Goal: Check status: Check status

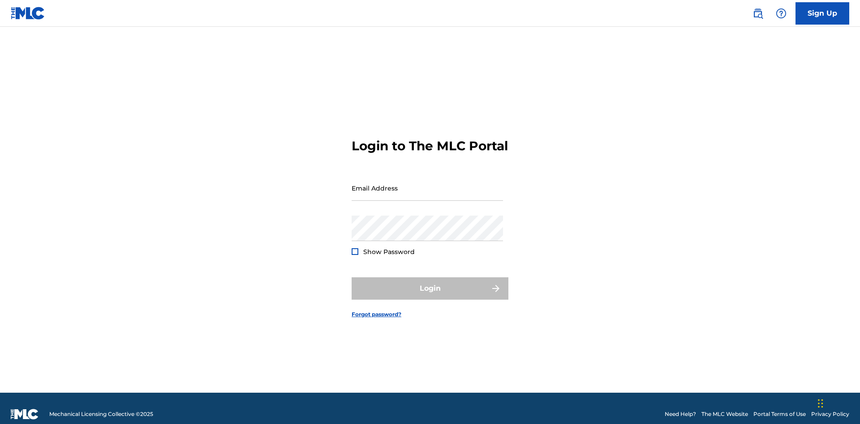
scroll to position [12, 0]
click at [427, 184] on input "Email Address" at bounding box center [426, 188] width 151 height 26
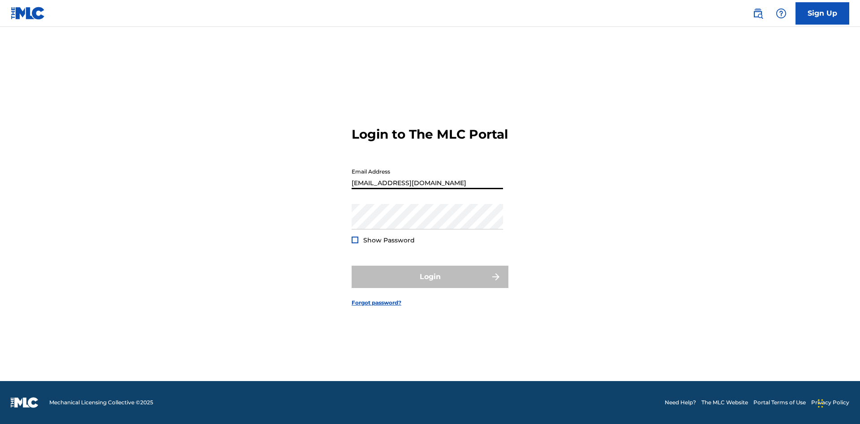
type input "[EMAIL_ADDRESS][DOMAIN_NAME]"
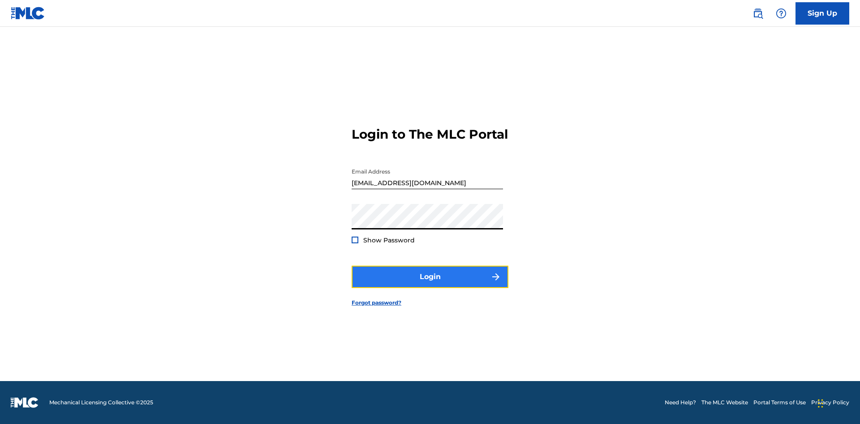
click at [430, 285] on button "Login" at bounding box center [429, 277] width 157 height 22
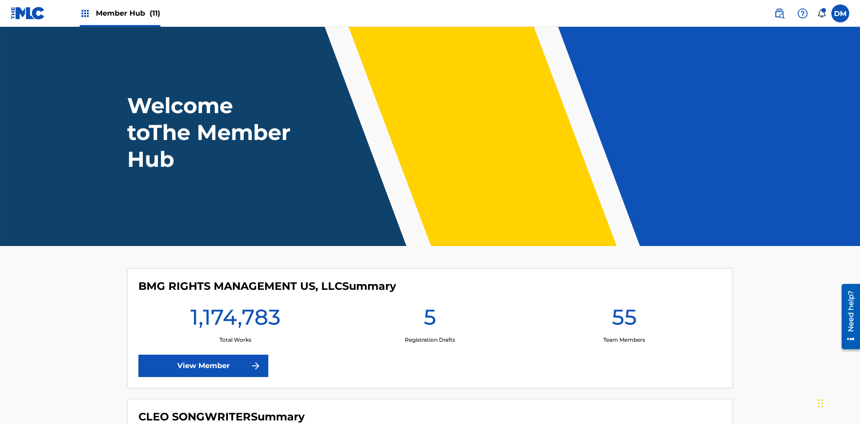
click at [128, 13] on span "Member Hub (11)" at bounding box center [128, 13] width 64 height 10
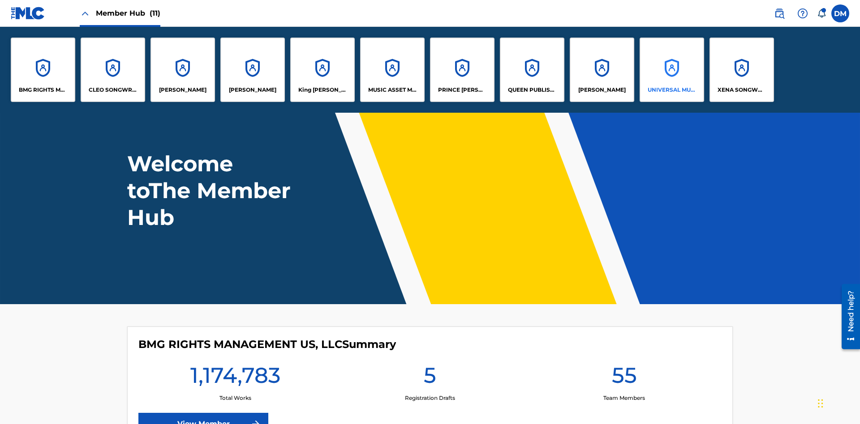
click at [671, 90] on p "UNIVERSAL MUSIC PUB GROUP" at bounding box center [671, 90] width 49 height 8
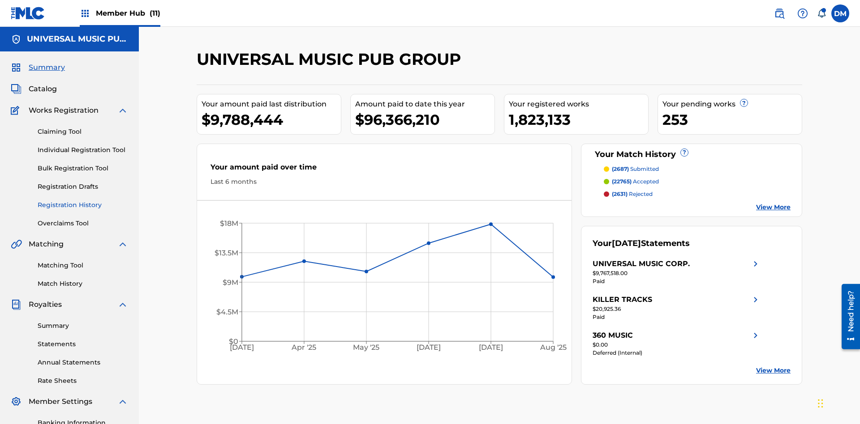
click at [83, 201] on link "Registration History" at bounding box center [83, 205] width 90 height 9
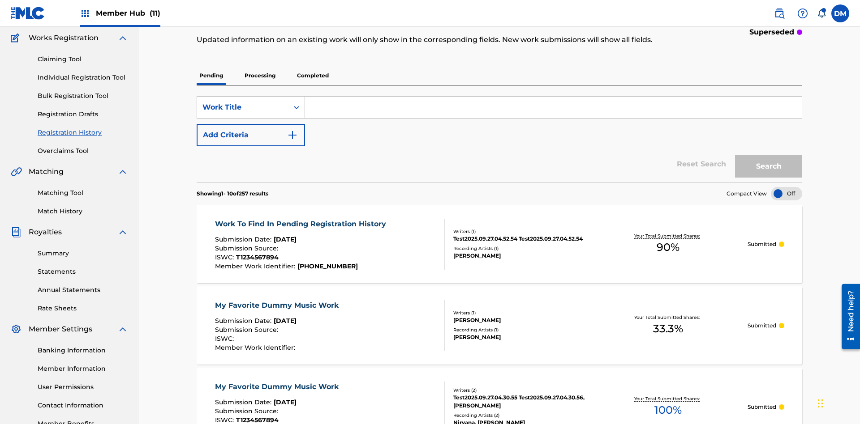
click at [260, 66] on p "Processing" at bounding box center [260, 75] width 36 height 19
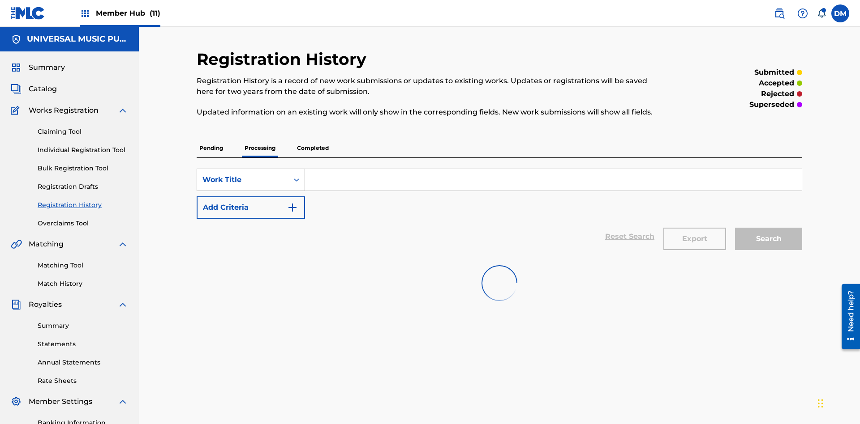
click at [243, 175] on div "Work Title" at bounding box center [242, 180] width 81 height 11
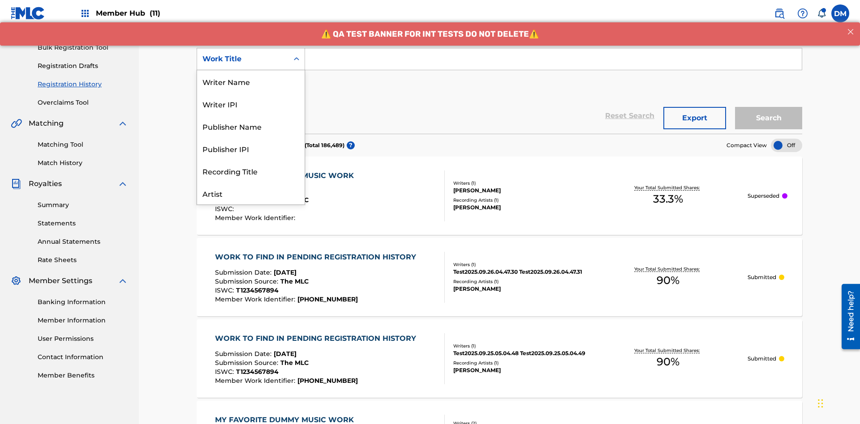
scroll to position [45, 0]
click at [251, 193] on div "Work Title" at bounding box center [250, 193] width 107 height 22
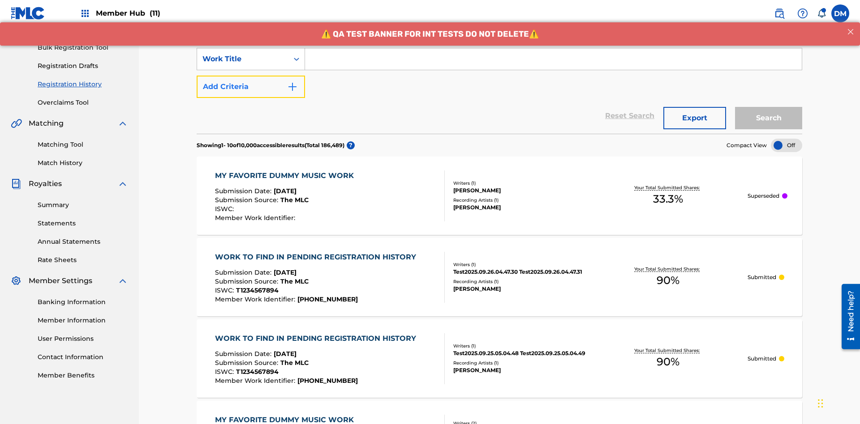
click at [251, 76] on button "Add Criteria" at bounding box center [251, 87] width 108 height 22
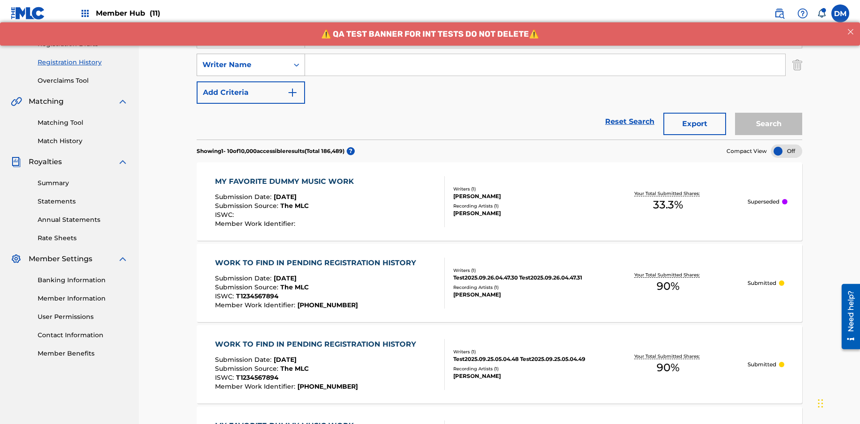
click at [243, 60] on div "Writer Name" at bounding box center [242, 65] width 81 height 11
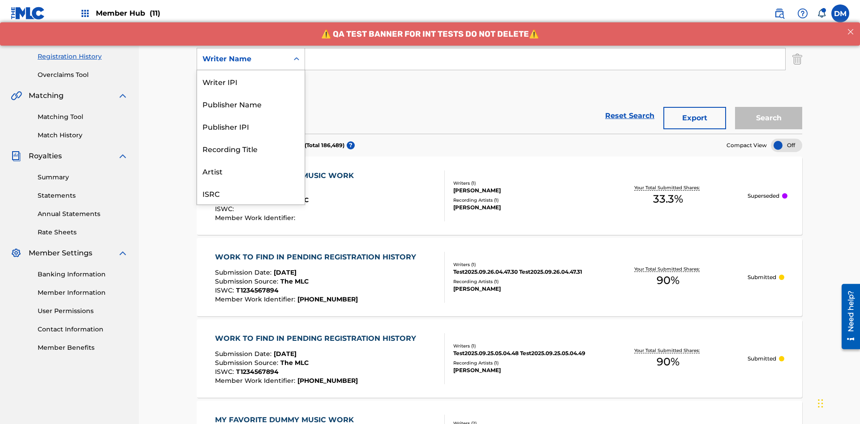
scroll to position [22, 0]
click at [251, 126] on div "Recording Title" at bounding box center [250, 126] width 107 height 22
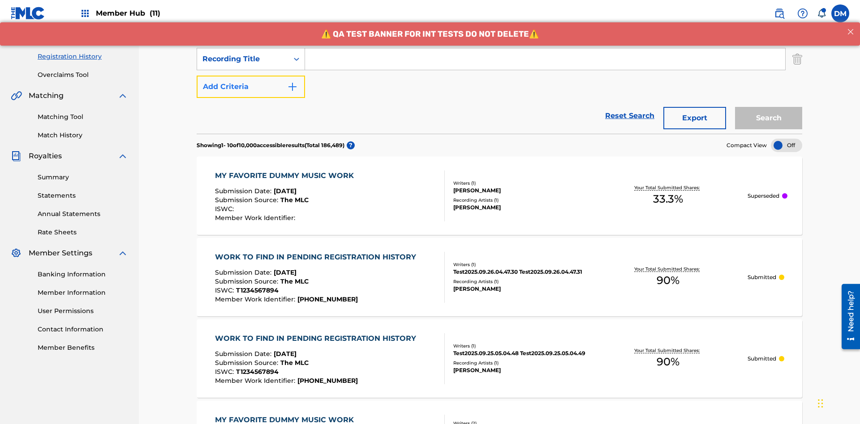
click at [251, 76] on button "Add Criteria" at bounding box center [251, 87] width 108 height 22
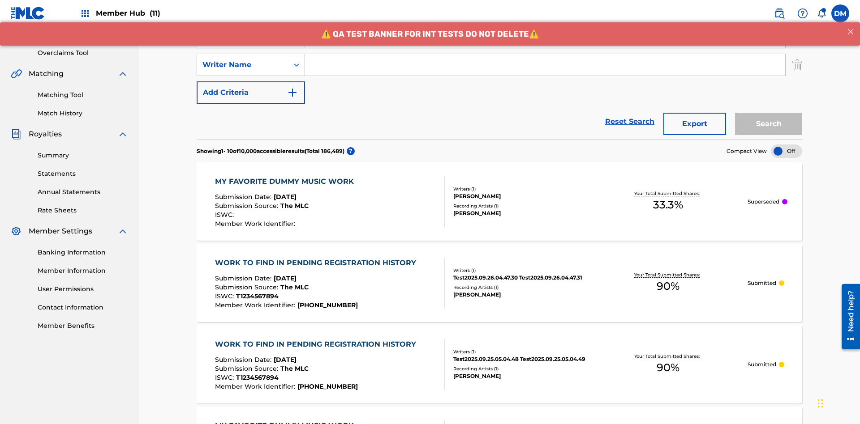
click at [243, 60] on div "Writer Name" at bounding box center [242, 65] width 81 height 11
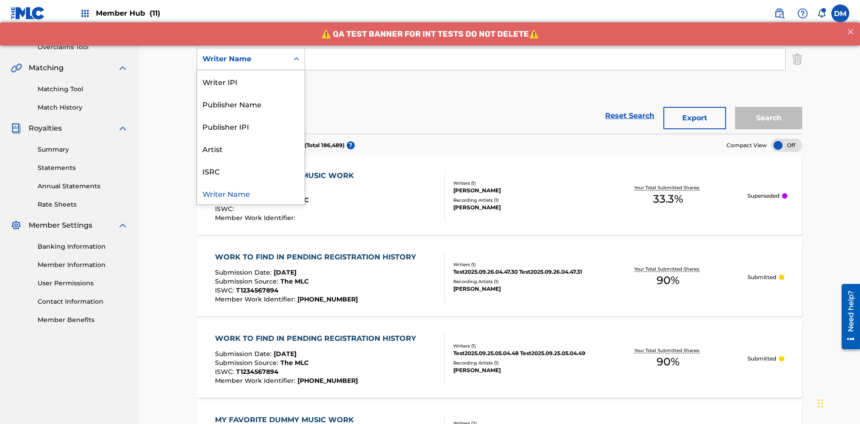
click at [251, 171] on div "ISRC" at bounding box center [250, 171] width 107 height 22
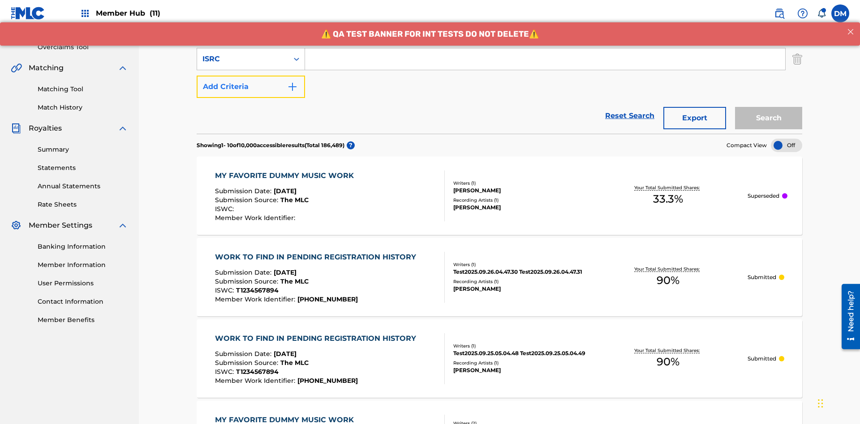
click at [251, 76] on button "Add Criteria" at bounding box center [251, 87] width 108 height 22
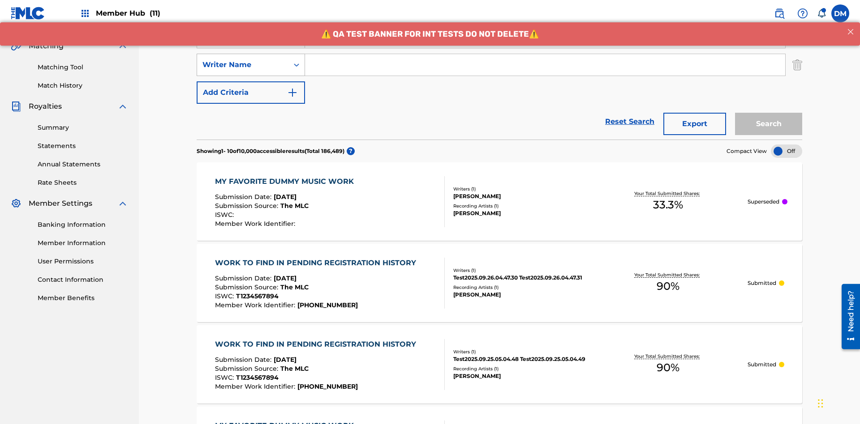
click at [243, 60] on div "Writer Name" at bounding box center [242, 65] width 81 height 11
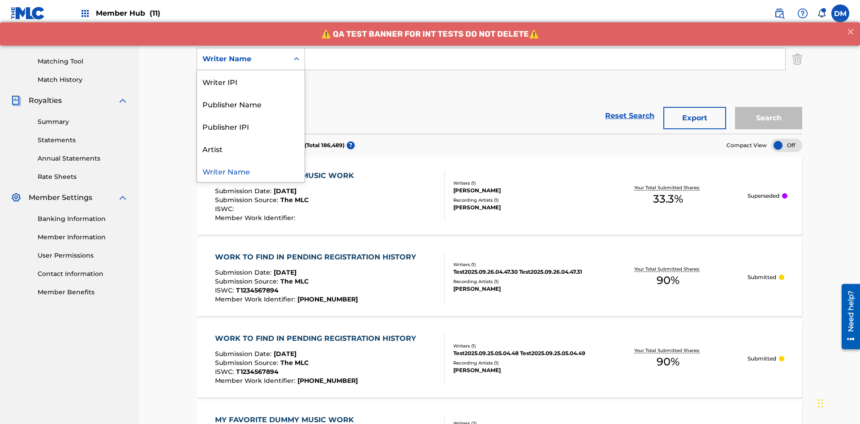
click at [251, 126] on div "Publisher IPI" at bounding box center [250, 126] width 107 height 22
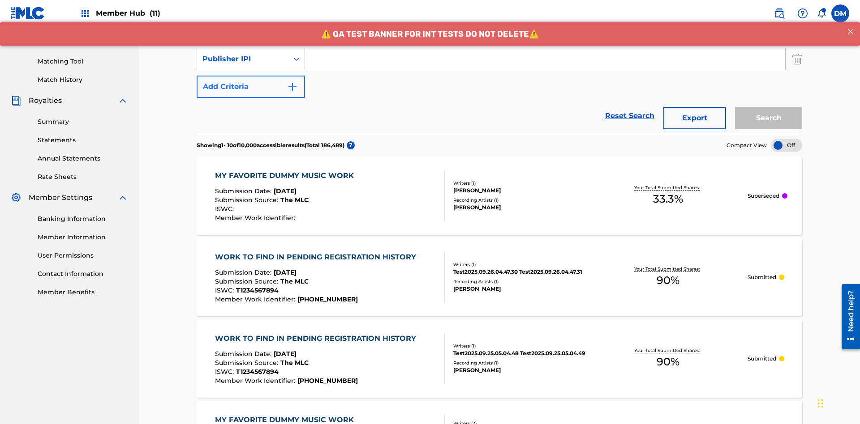
click at [251, 76] on button "Add Criteria" at bounding box center [251, 87] width 108 height 22
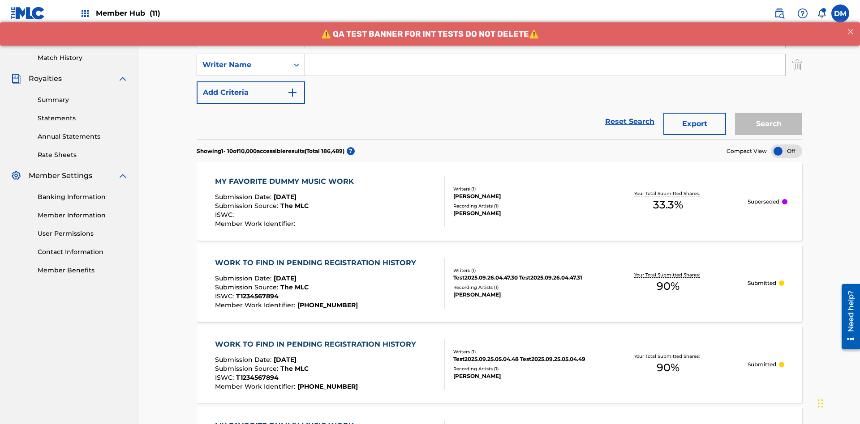
click at [243, 60] on div "Writer Name" at bounding box center [242, 65] width 81 height 11
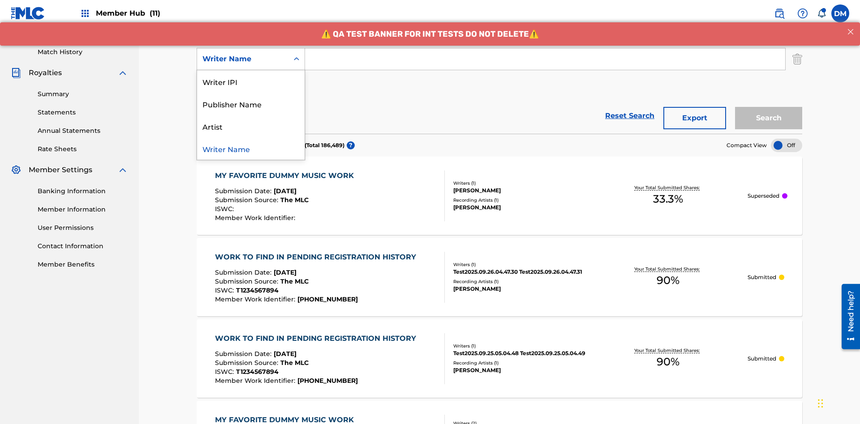
click at [251, 126] on div "Artist" at bounding box center [250, 126] width 107 height 22
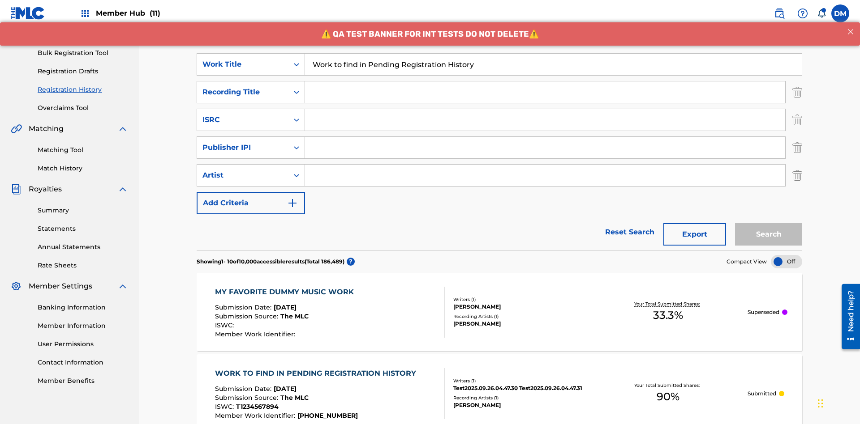
type input "Work to find in Pending Registration History"
click at [545, 81] on input "Search Form" at bounding box center [545, 91] width 480 height 21
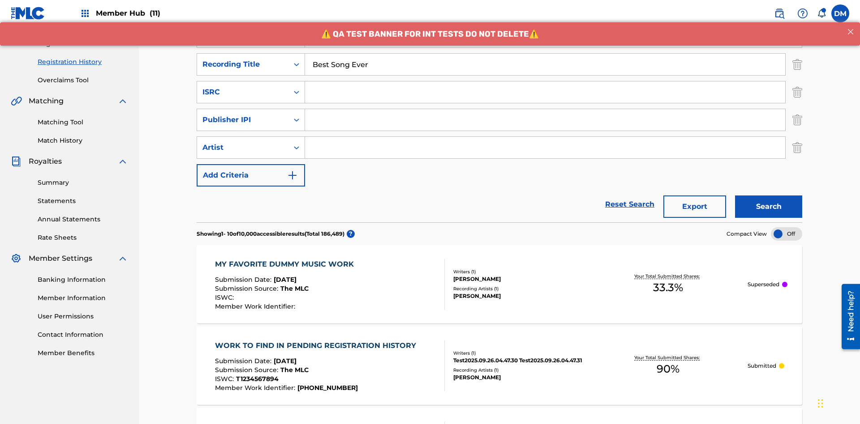
type input "Best Song Ever"
click at [545, 81] on input "Search Form" at bounding box center [545, 91] width 480 height 21
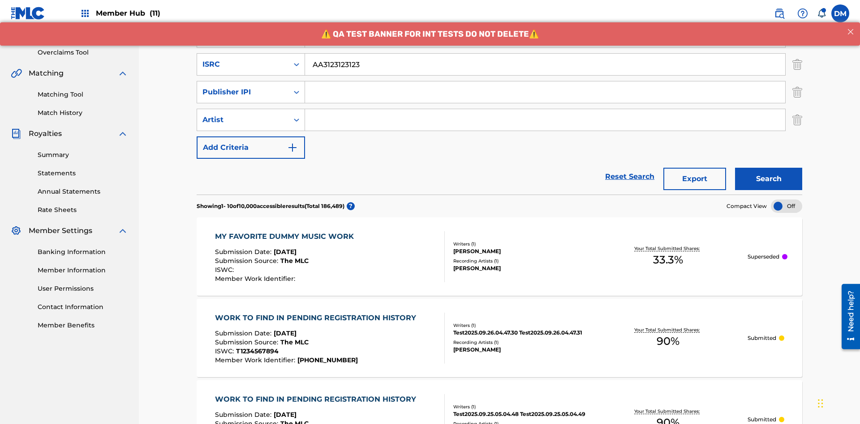
type input "AA3123123123"
click at [545, 81] on input "Search Form" at bounding box center [545, 91] width 480 height 21
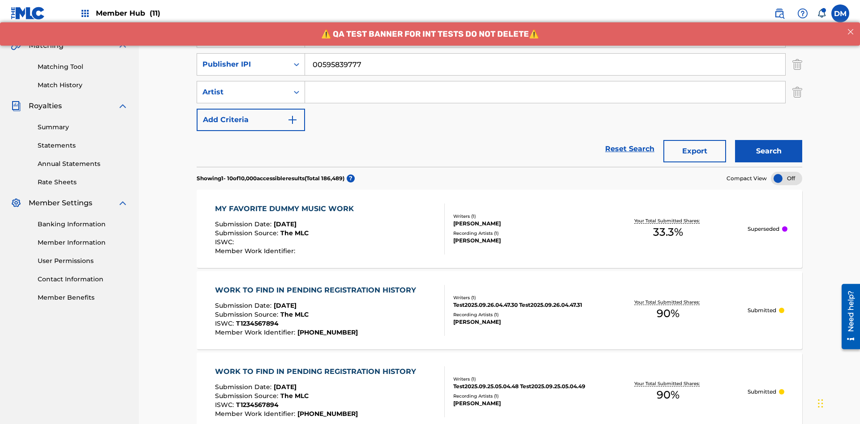
type input "00595839777"
click at [545, 81] on input "Search Form" at bounding box center [545, 91] width 480 height 21
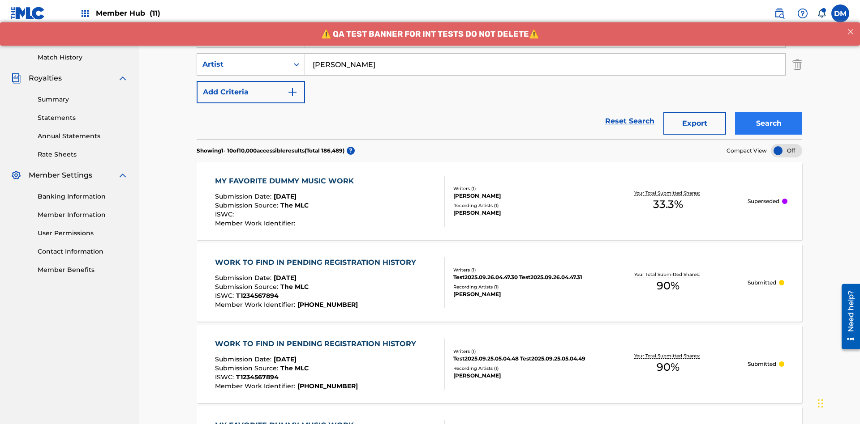
type input "Joe Lewis"
click at [768, 112] on button "Search" at bounding box center [768, 123] width 67 height 22
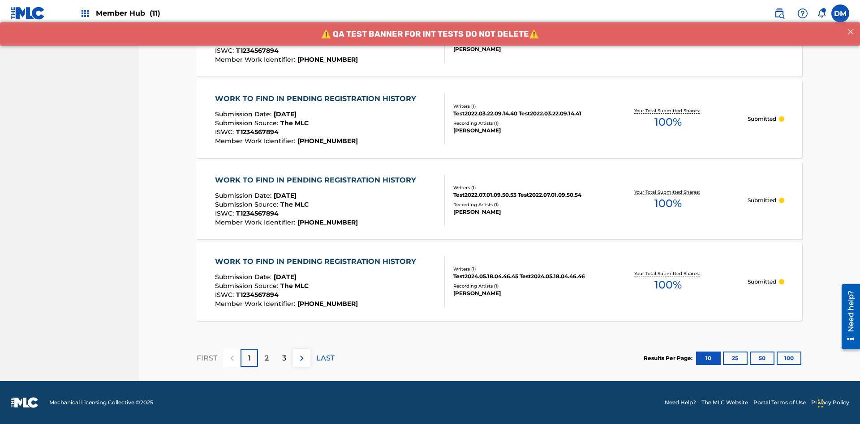
click at [776, 358] on button "100" at bounding box center [788, 358] width 25 height 13
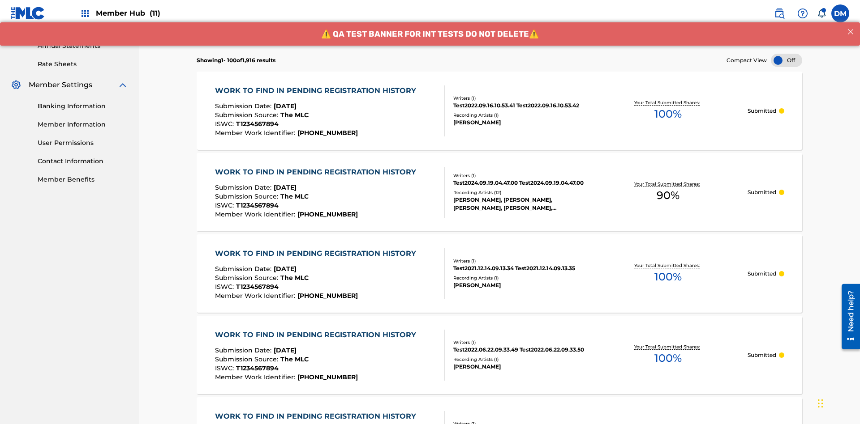
scroll to position [451, 0]
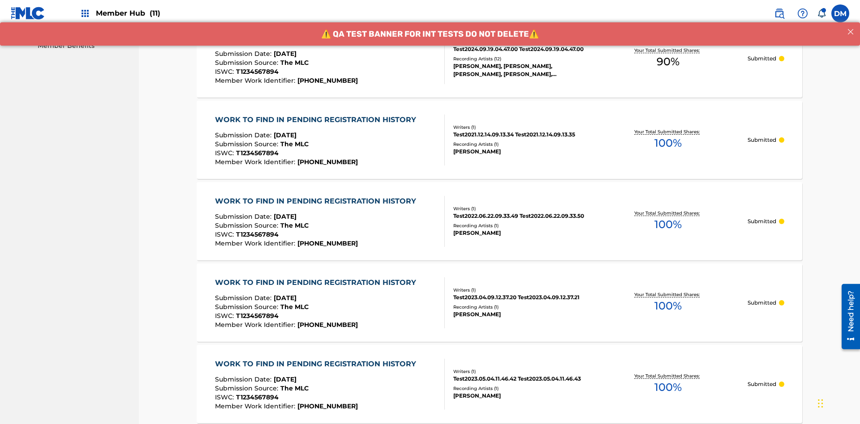
click at [667, 62] on span "90 %" at bounding box center [667, 62] width 23 height 16
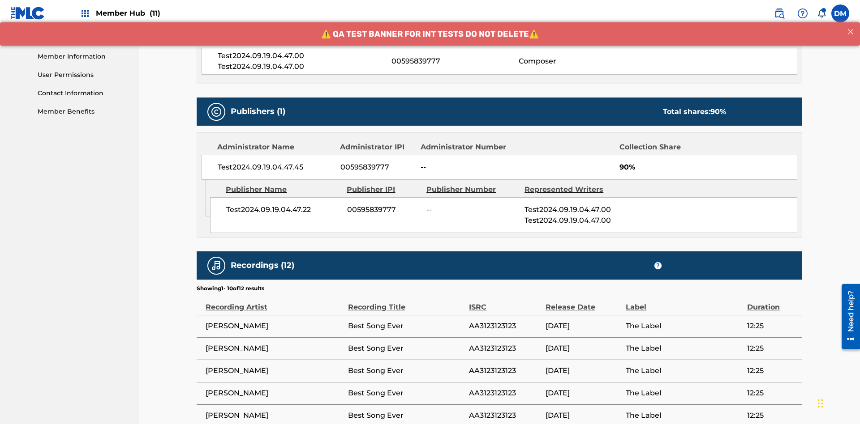
scroll to position [531, 0]
